Goal: Information Seeking & Learning: Check status

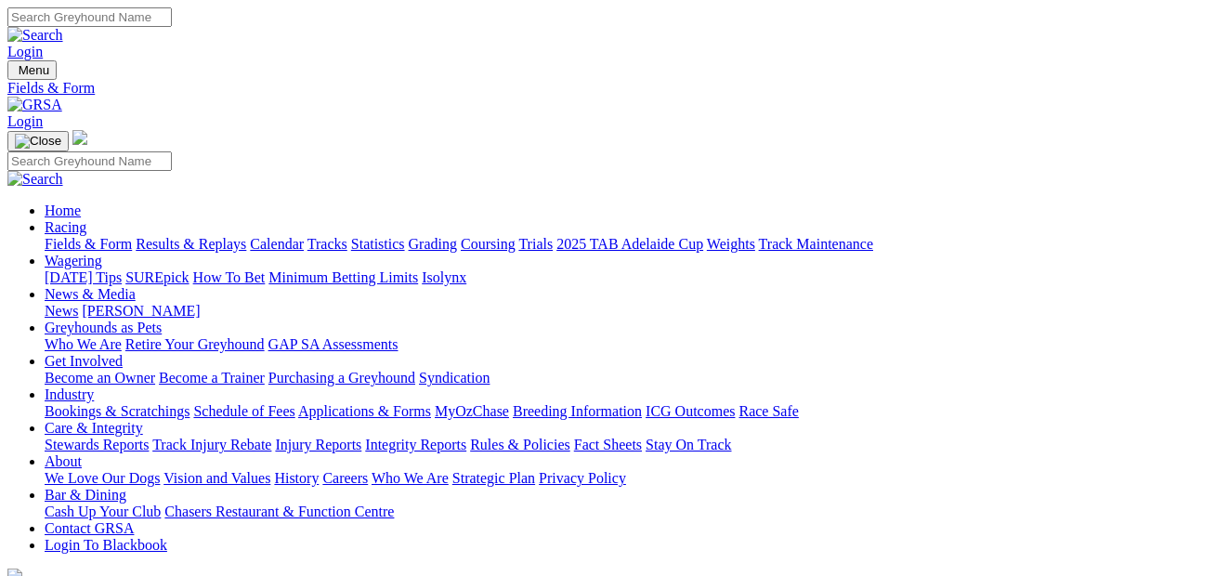
click at [229, 236] on link "Results & Replays" at bounding box center [191, 244] width 111 height 16
select select "QLD"
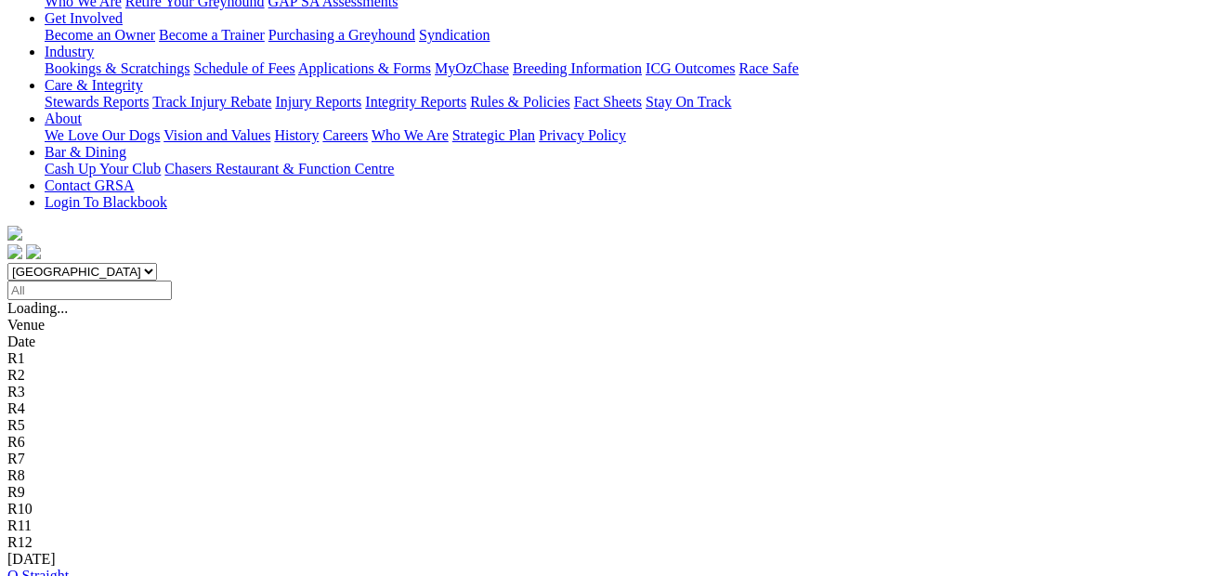
scroll to position [391, 0]
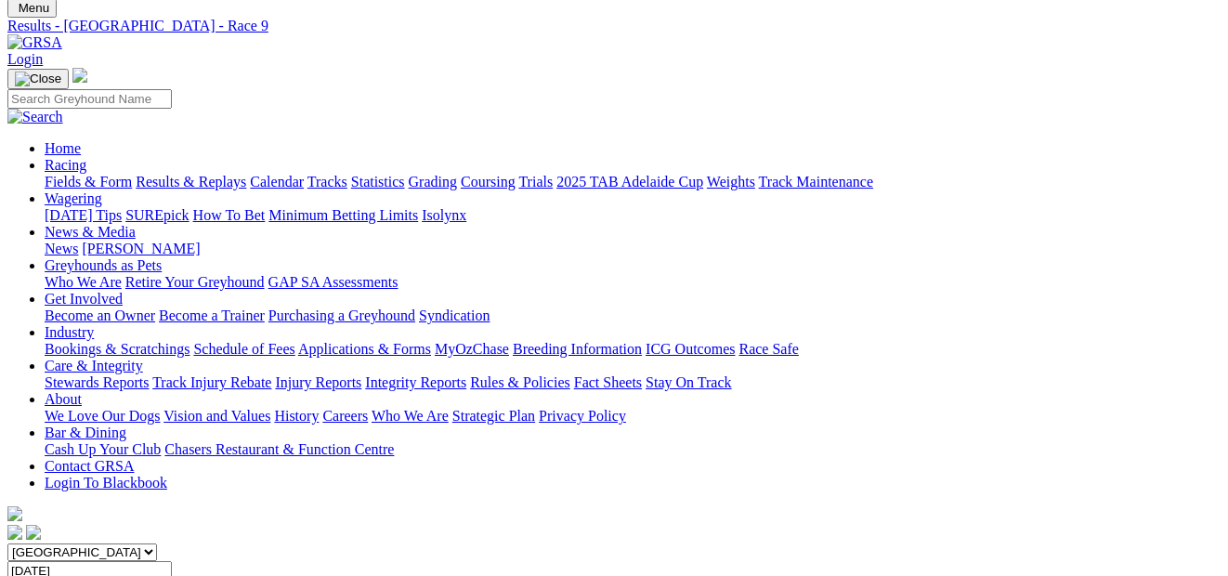
scroll to position [75, 0]
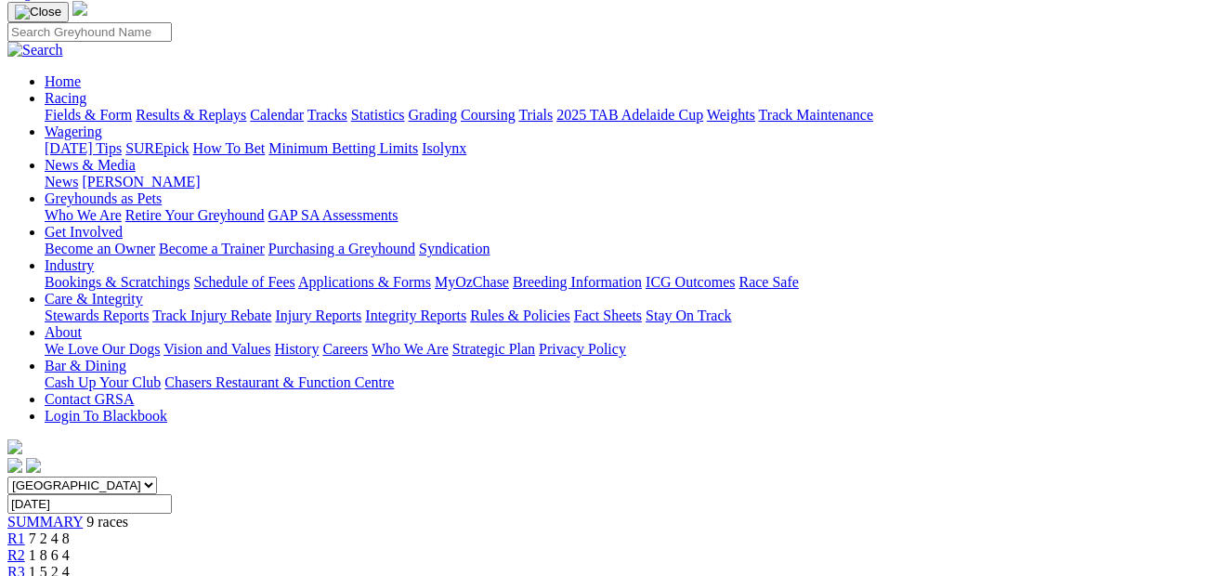
scroll to position [133, 0]
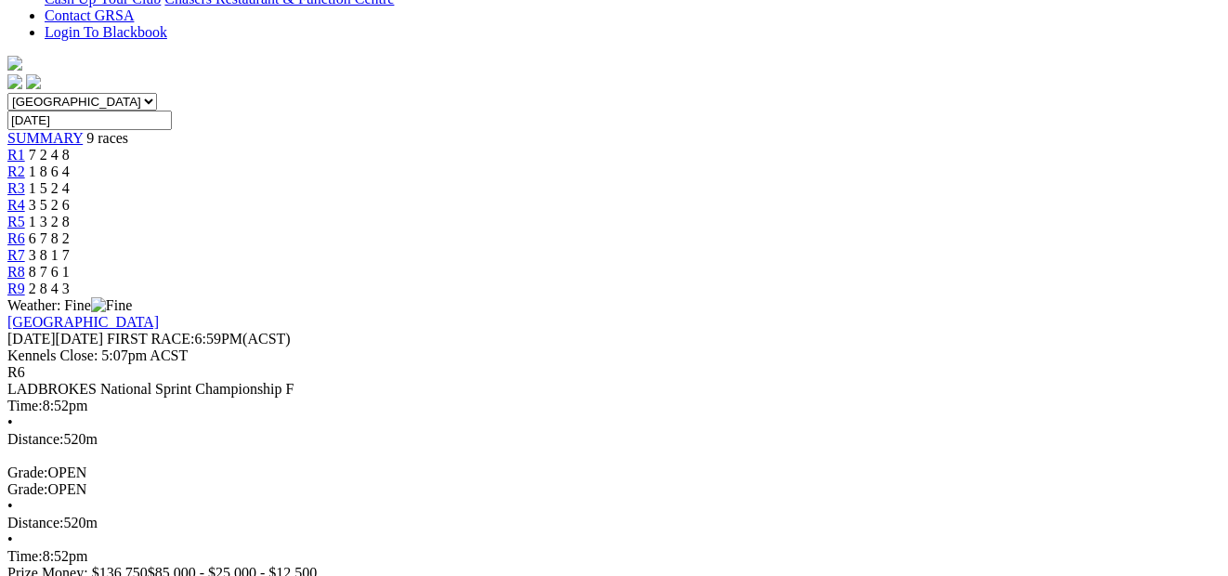
scroll to position [521, 0]
